Goal: Information Seeking & Learning: Find specific page/section

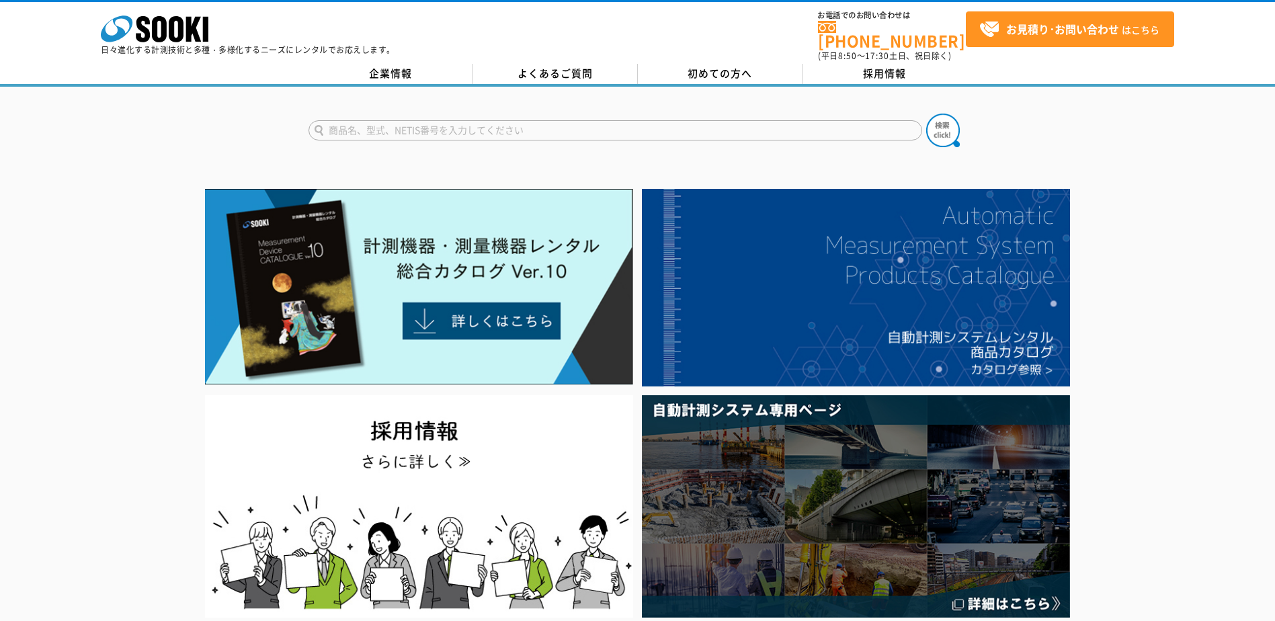
click at [584, 132] on form at bounding box center [638, 133] width 659 height 38
click at [581, 126] on input "text" at bounding box center [616, 130] width 614 height 20
type input "ゲージ"
click at [926, 114] on button at bounding box center [943, 131] width 34 height 34
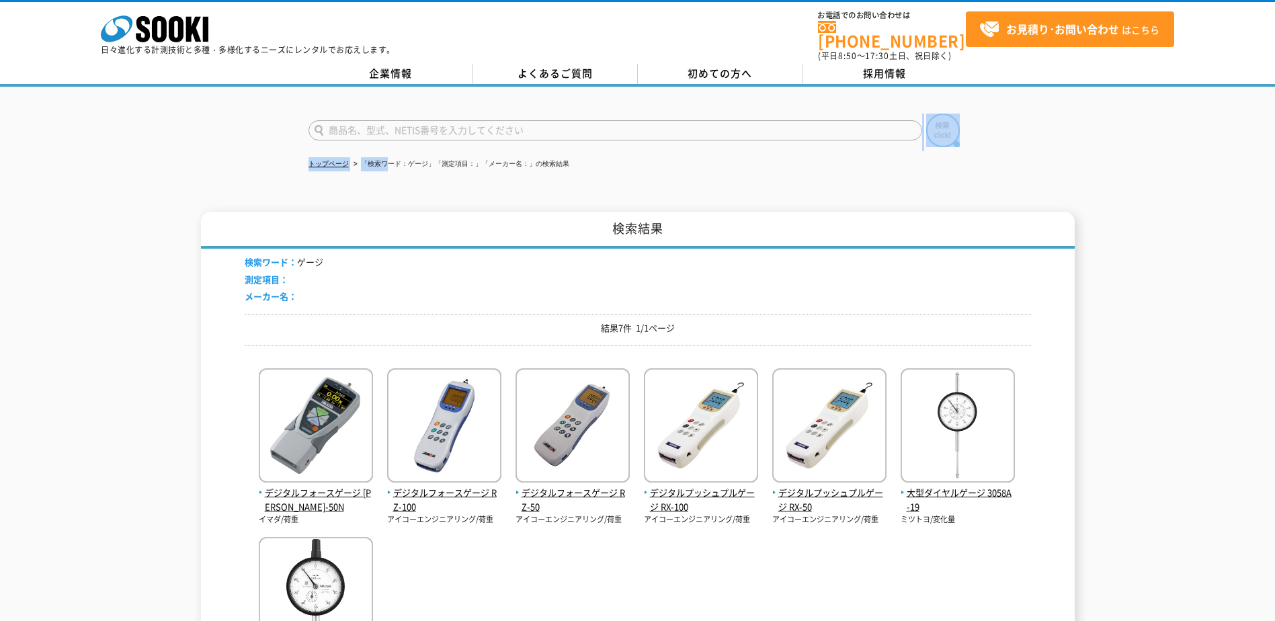
click at [395, 137] on div "トップページ 「検索ワード：ゲージ」「測定項目：」「メーカー名：」の検索結果 検索結果 検索ワード： ゲージ 測定項目： メーカー名： 結果7件 1/1ページ…" at bounding box center [637, 427] width 1275 height 680
drag, startPoint x: 395, startPoint y: 137, endPoint x: 399, endPoint y: 129, distance: 8.7
click at [399, 129] on input "text" at bounding box center [616, 130] width 614 height 20
type input "窒素"
click at [926, 114] on button at bounding box center [943, 131] width 34 height 34
